Goal: Information Seeking & Learning: Learn about a topic

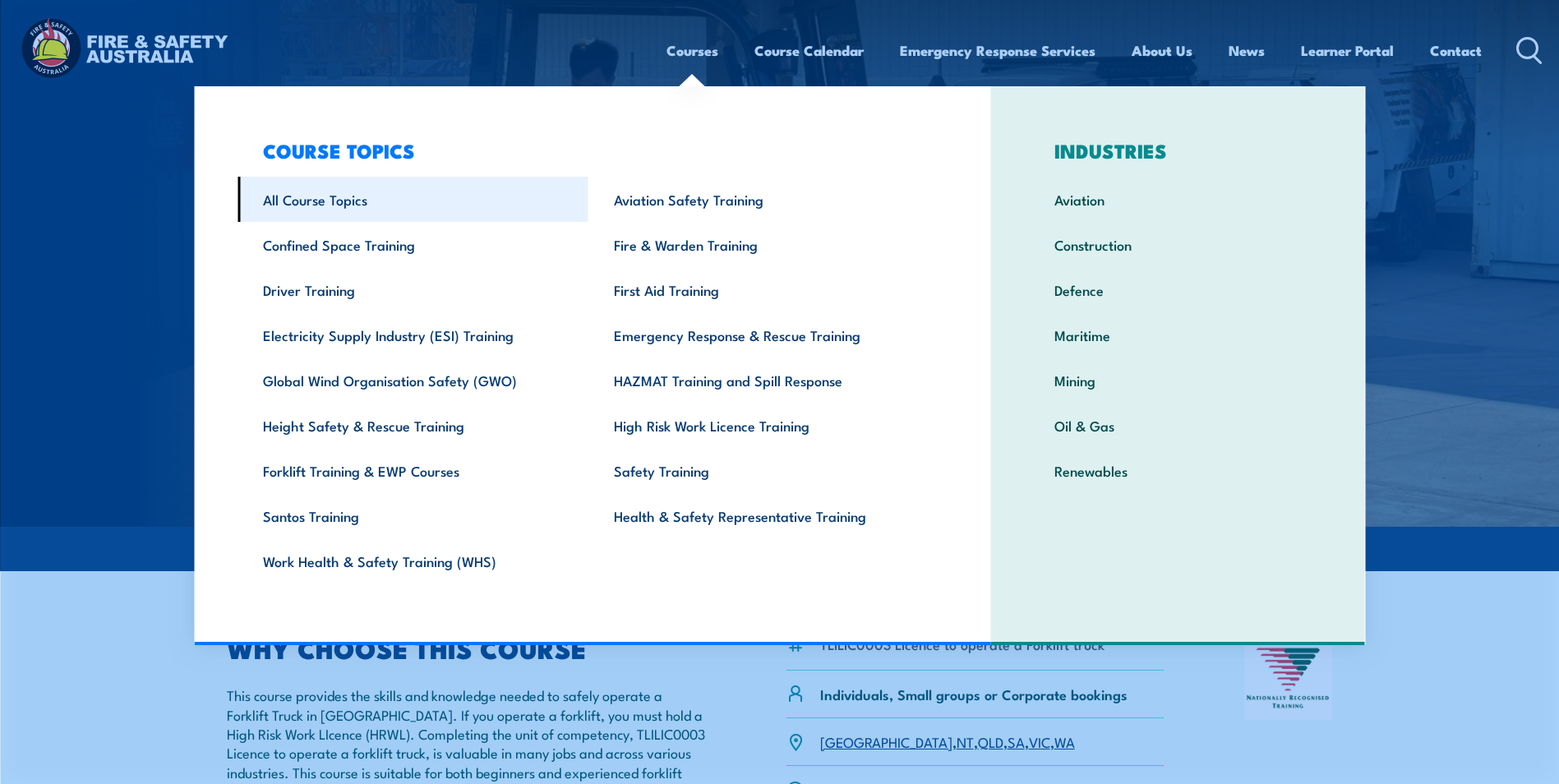
click at [299, 194] on link "All Course Topics" at bounding box center [413, 198] width 351 height 45
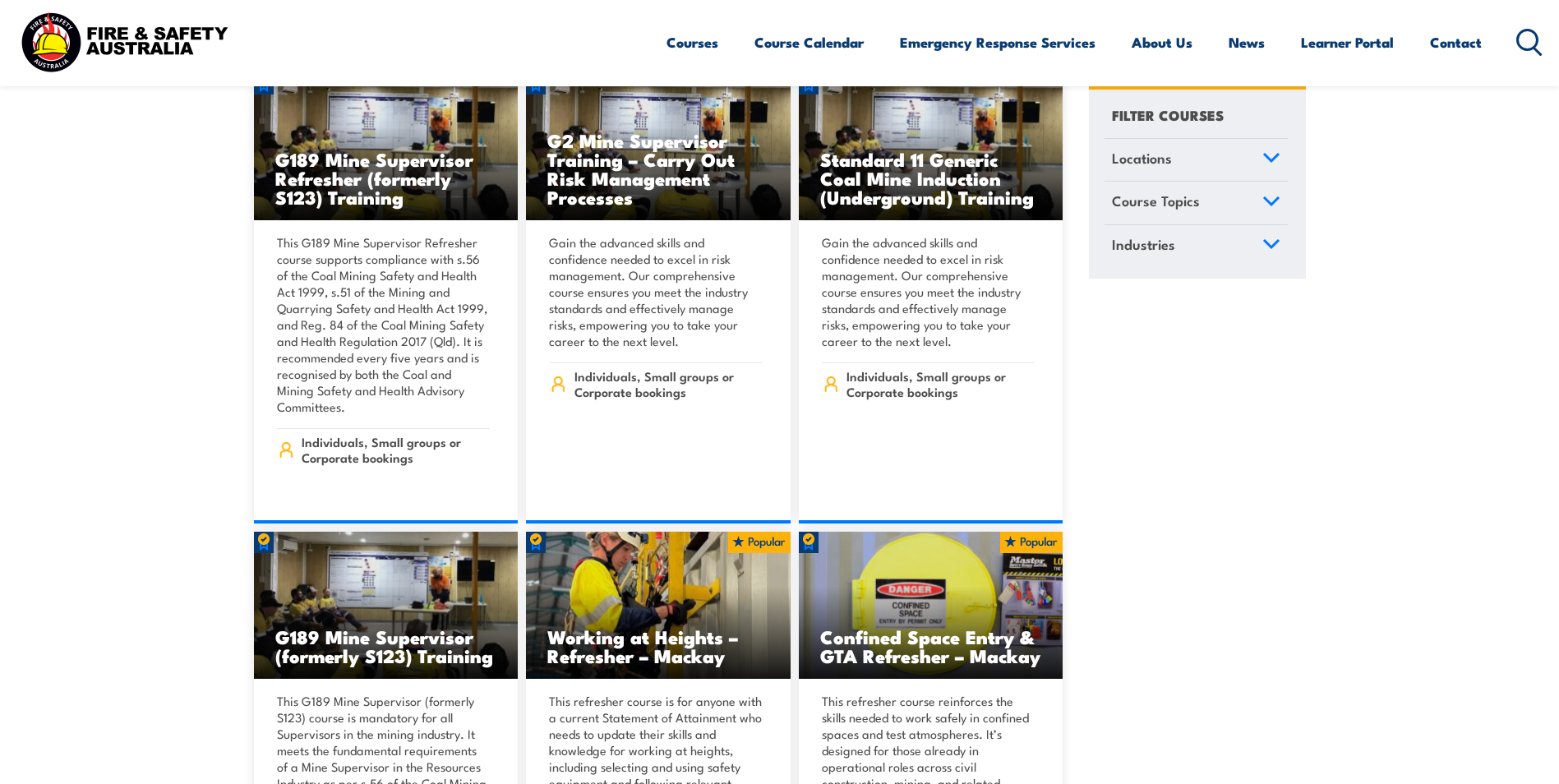
scroll to position [410, 0]
